Goal: Task Accomplishment & Management: Manage account settings

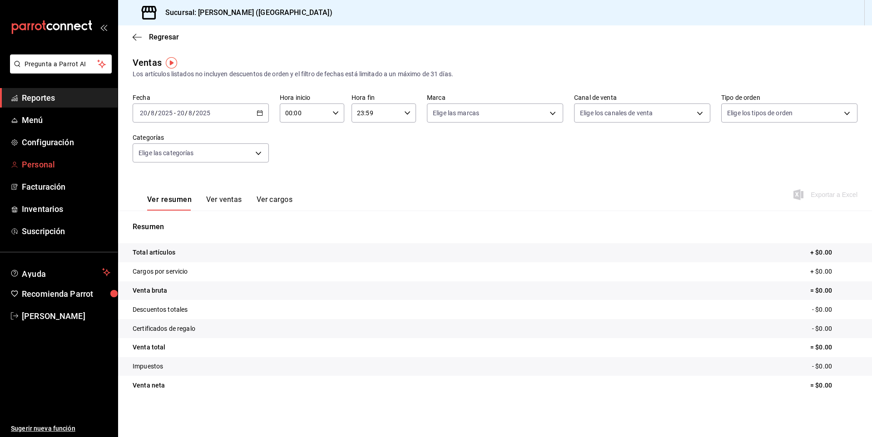
click at [42, 167] on span "Personal" at bounding box center [66, 165] width 89 height 12
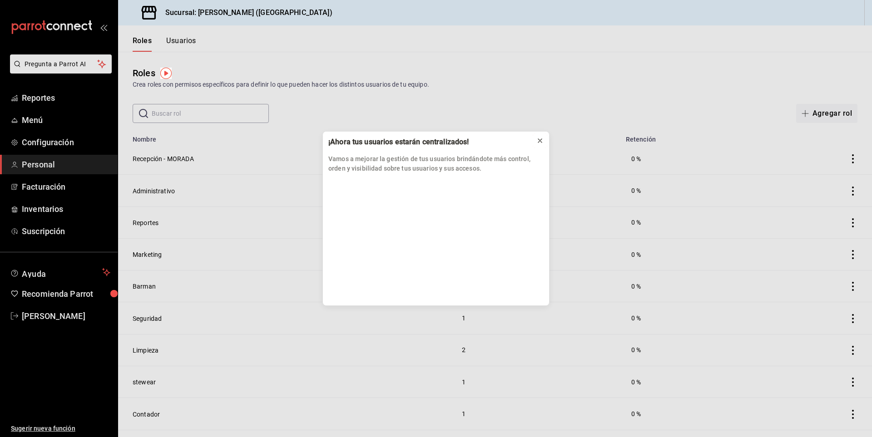
click at [543, 140] on icon at bounding box center [539, 140] width 7 height 7
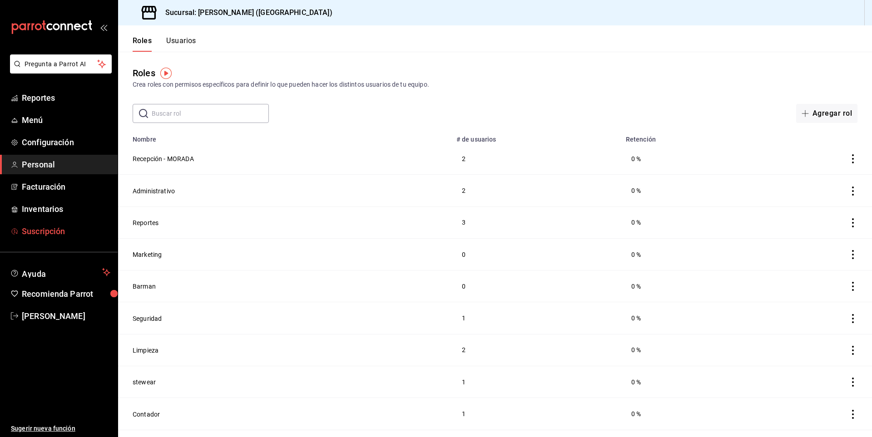
click at [52, 223] on link "Suscripción" at bounding box center [59, 232] width 118 height 20
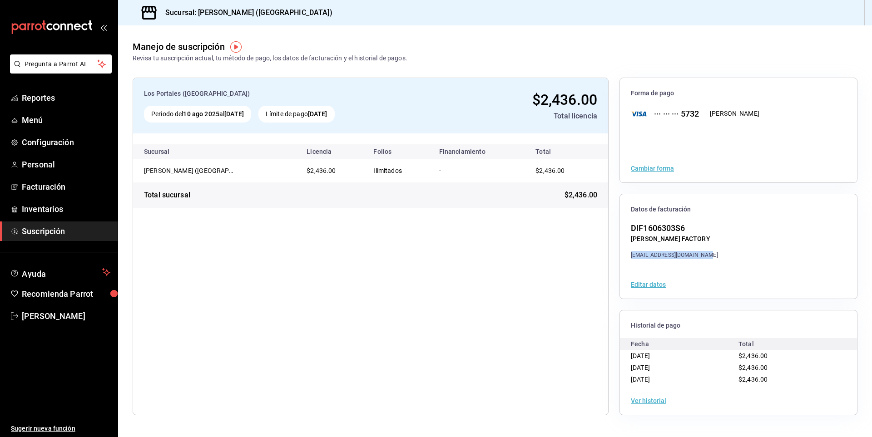
drag, startPoint x: 632, startPoint y: 253, endPoint x: 723, endPoint y: 255, distance: 90.9
click at [723, 255] on div "DIF1606303S6 [PERSON_NAME] FACTORY [EMAIL_ADDRESS][DOMAIN_NAME]" at bounding box center [738, 240] width 237 height 37
copy div "[EMAIL_ADDRESS][DOMAIN_NAME]"
click at [39, 165] on span "Personal" at bounding box center [66, 165] width 89 height 12
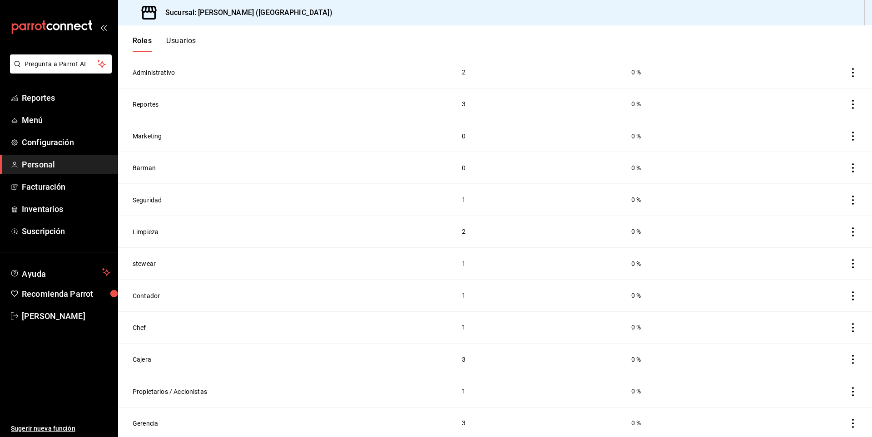
scroll to position [209, 0]
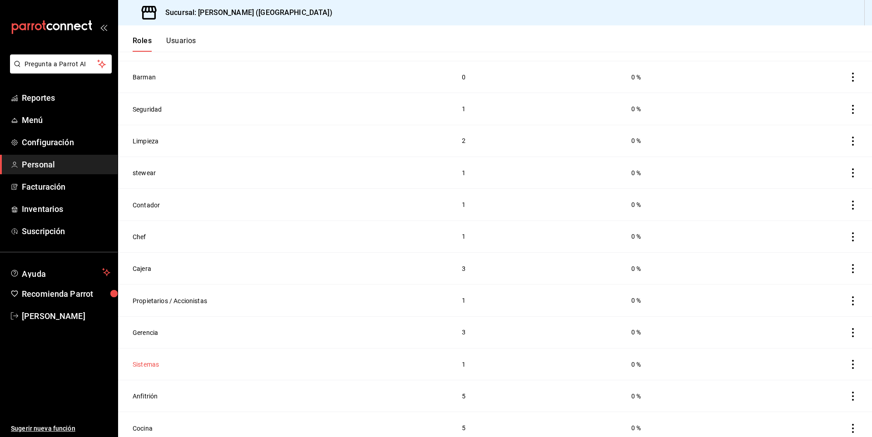
click at [150, 360] on button "Sistemas" at bounding box center [146, 364] width 26 height 9
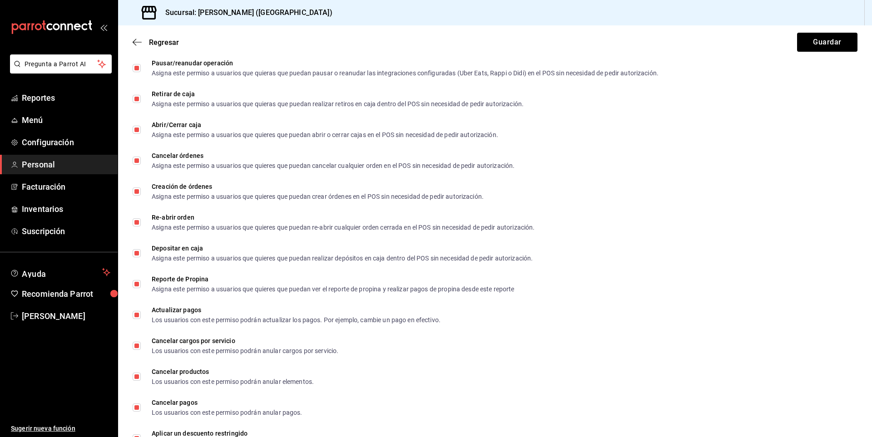
scroll to position [1226, 0]
